Goal: Task Accomplishment & Management: Use online tool/utility

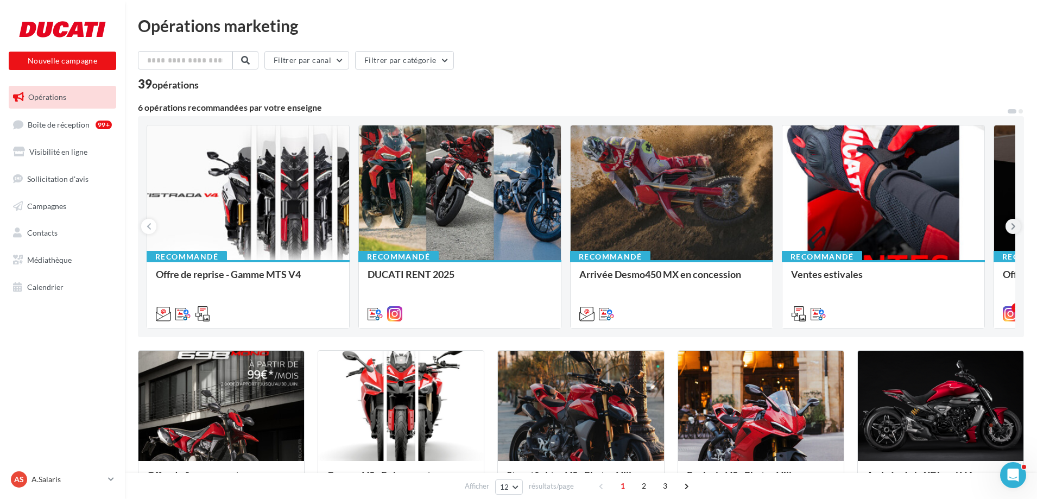
click at [1011, 229] on icon at bounding box center [1013, 226] width 5 height 11
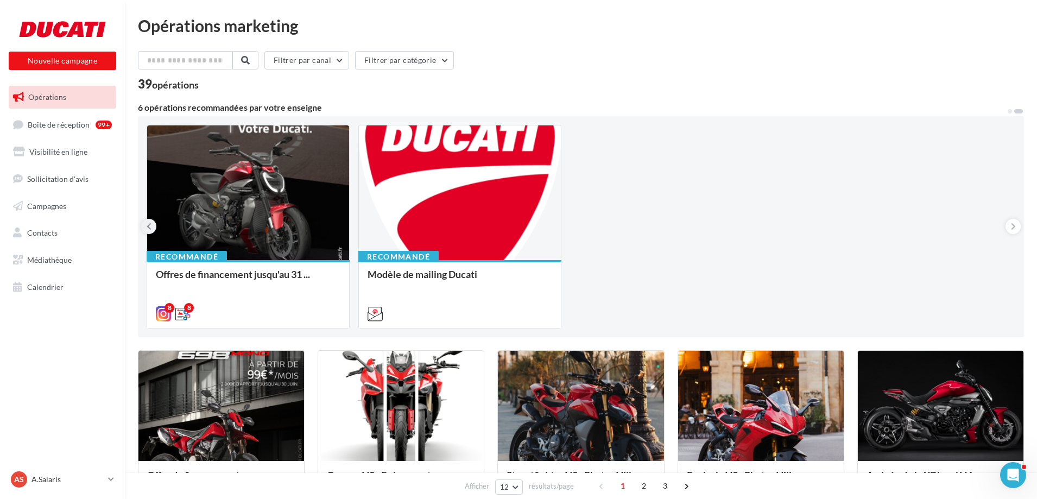
click at [147, 227] on icon at bounding box center [149, 226] width 5 height 11
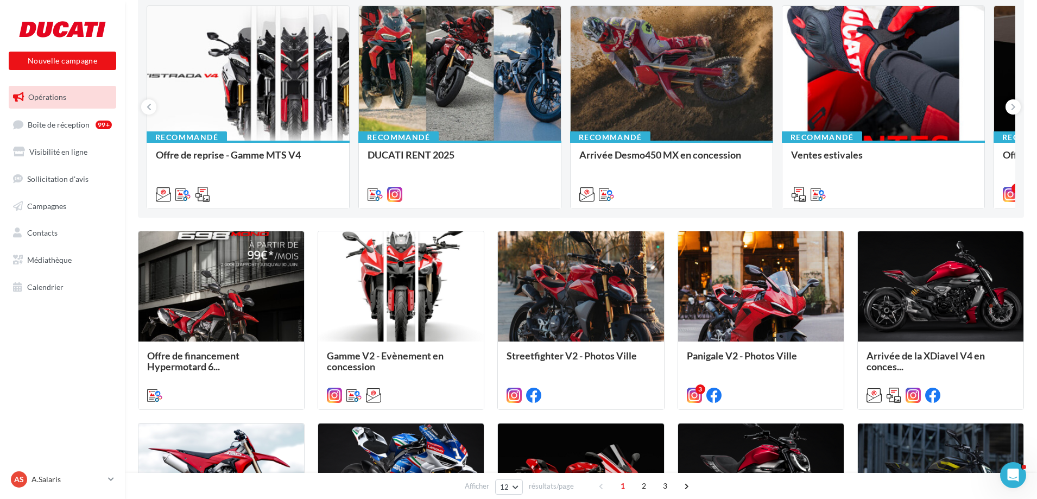
scroll to position [163, 0]
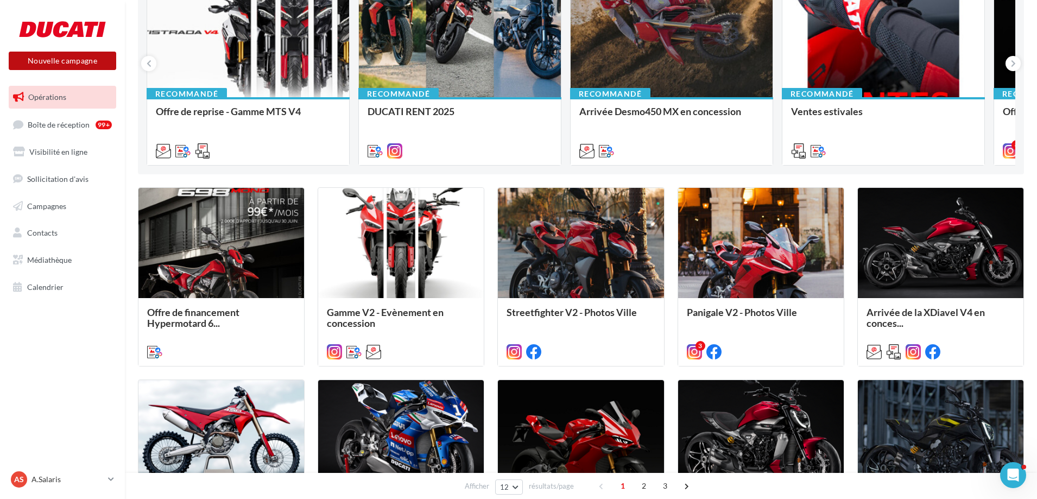
click at [53, 65] on button "Nouvelle campagne" at bounding box center [62, 61] width 107 height 18
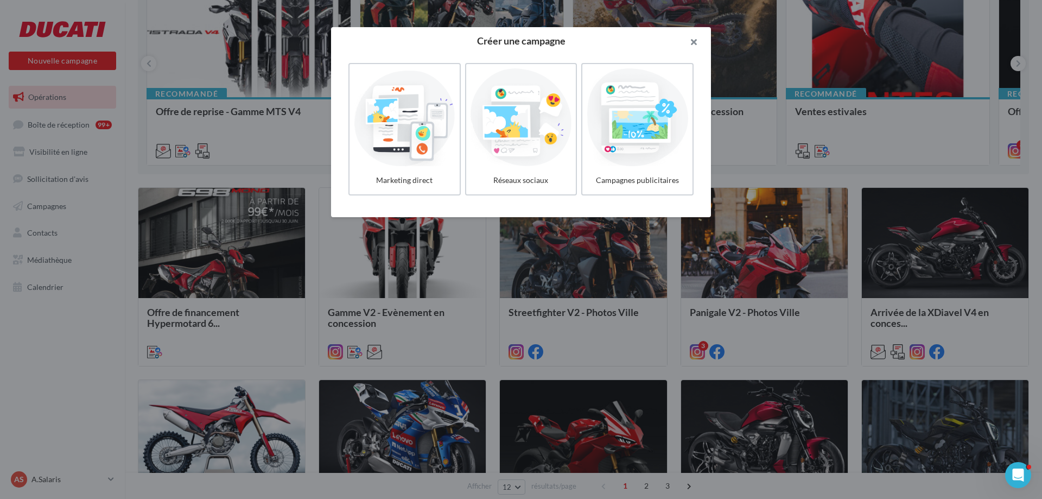
click at [687, 48] on button "button" at bounding box center [689, 43] width 43 height 33
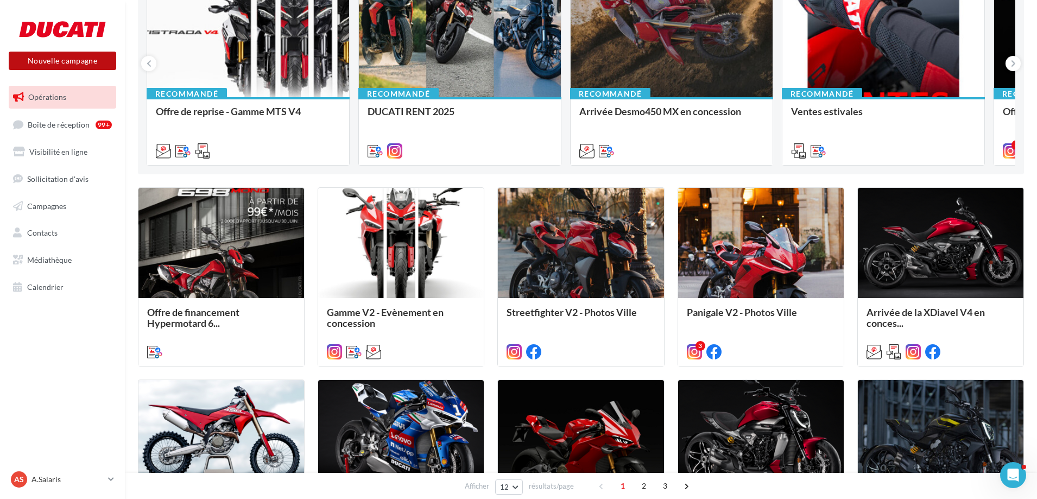
click at [59, 66] on button "Nouvelle campagne" at bounding box center [62, 61] width 107 height 18
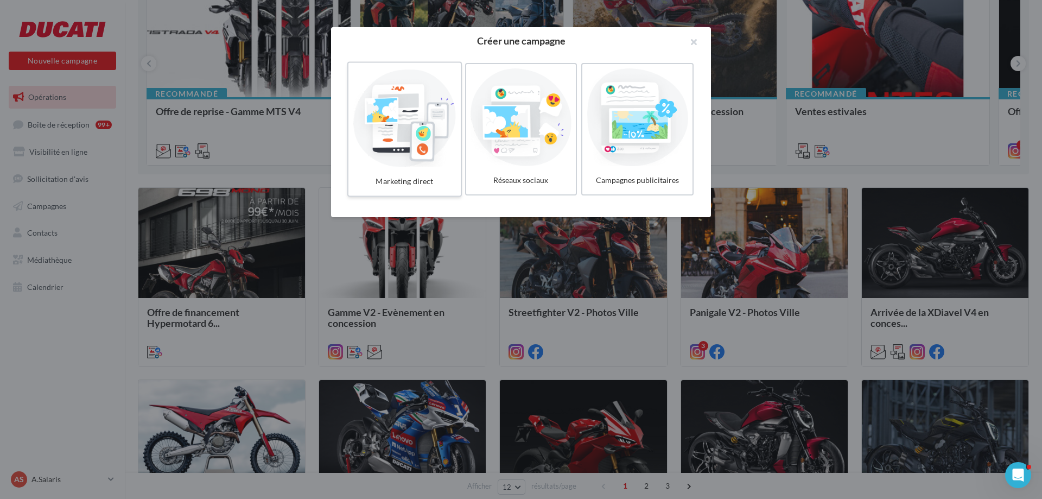
drag, startPoint x: 414, startPoint y: 119, endPoint x: 409, endPoint y: 128, distance: 9.7
click at [409, 128] on div at bounding box center [404, 117] width 103 height 100
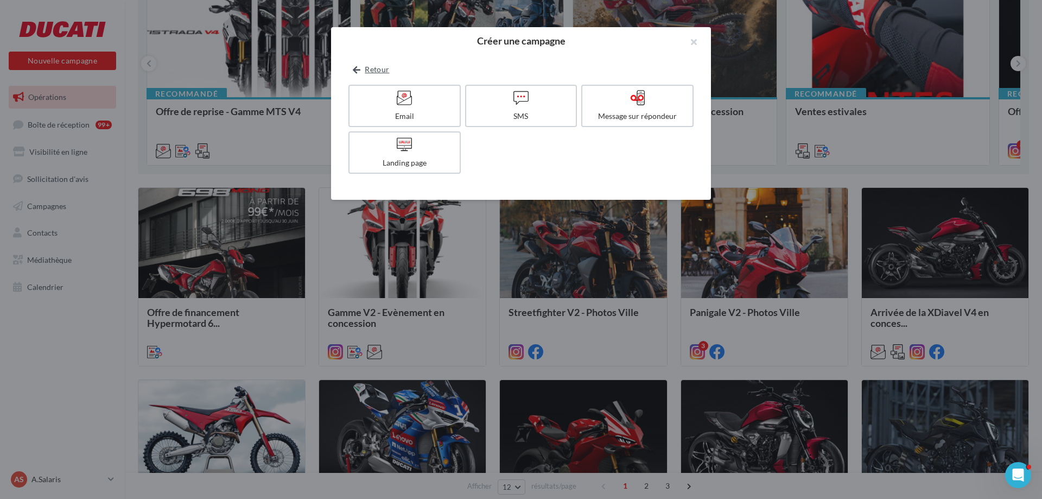
click at [348, 66] on button "Retour" at bounding box center [370, 69] width 45 height 13
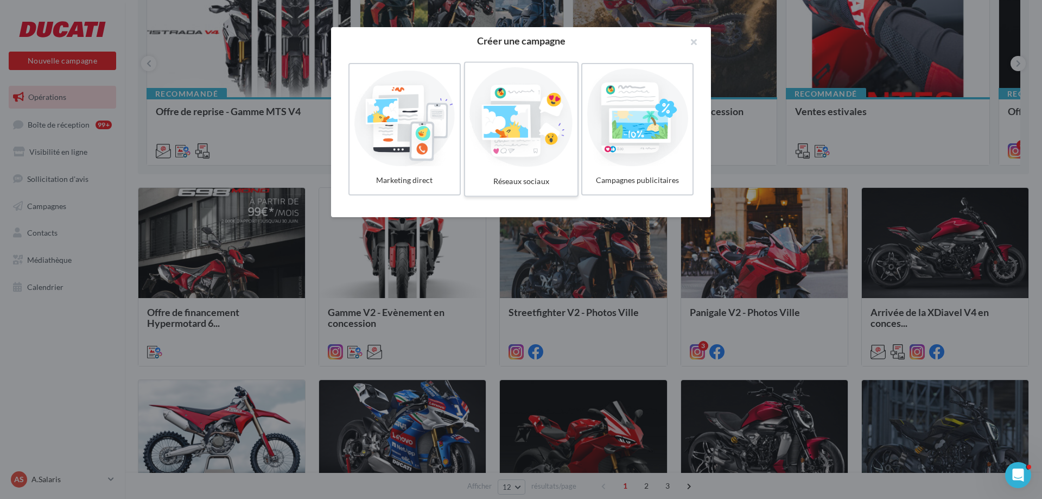
click at [482, 126] on div at bounding box center [520, 117] width 103 height 100
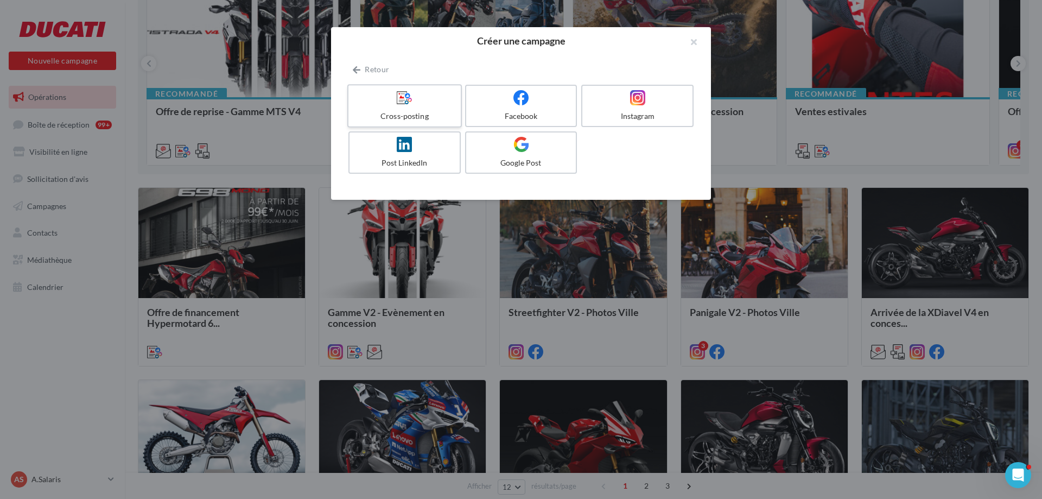
click at [413, 109] on label "Cross-posting" at bounding box center [404, 105] width 115 height 43
